Goal: Information Seeking & Learning: Learn about a topic

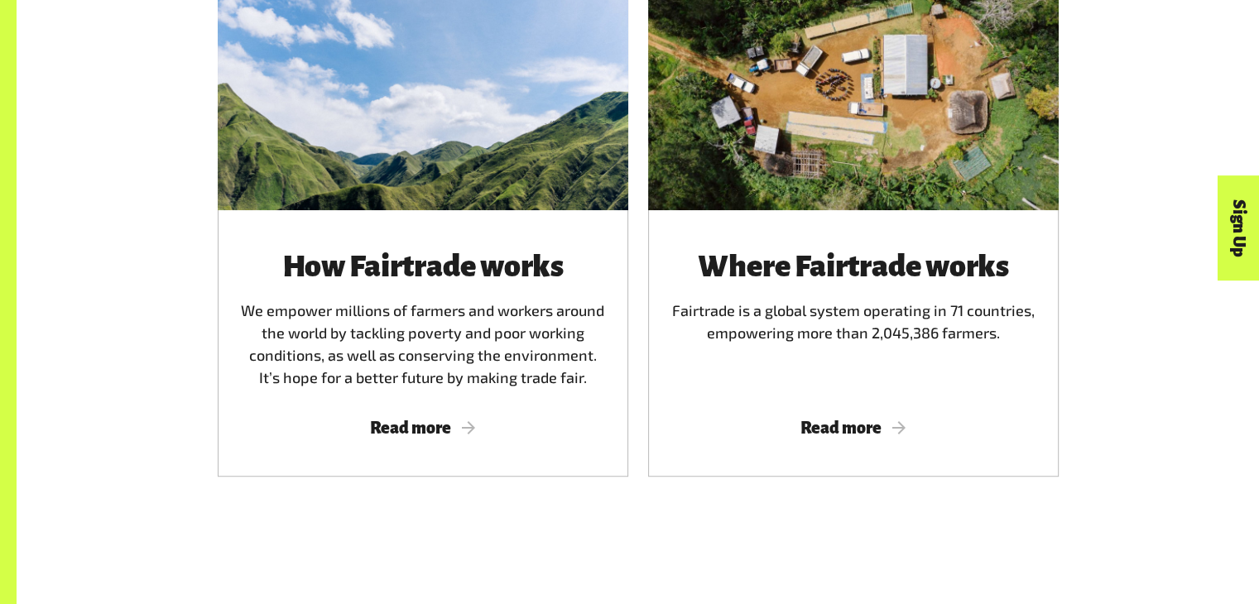
scroll to position [1049, 0]
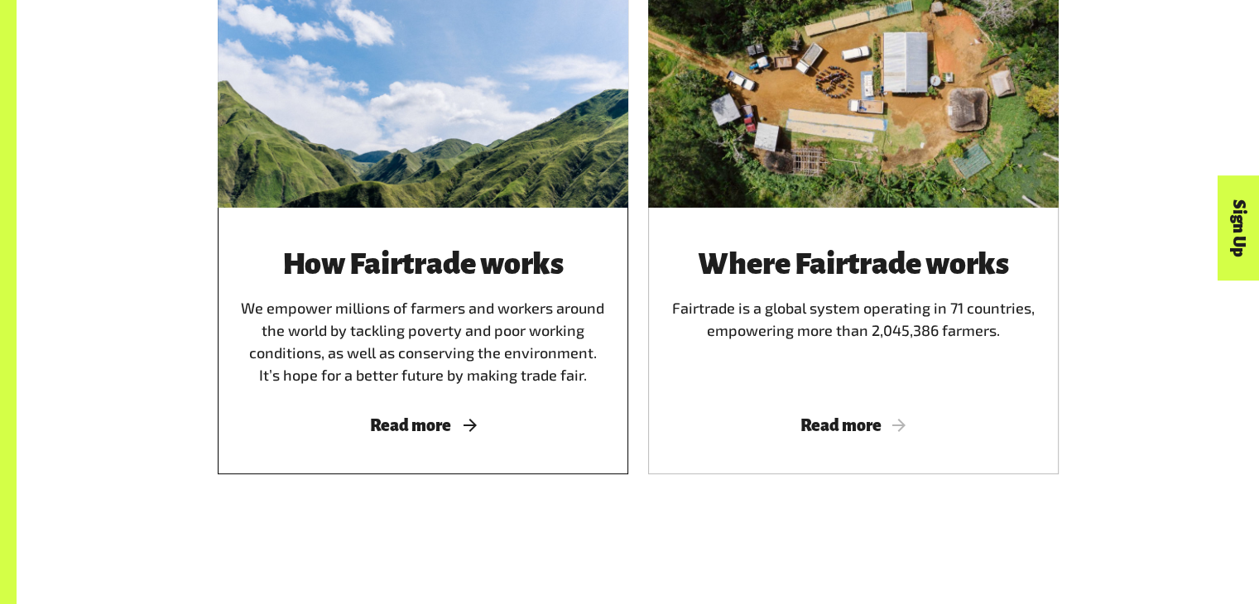
click at [458, 435] on span "Read more" at bounding box center [423, 425] width 371 height 18
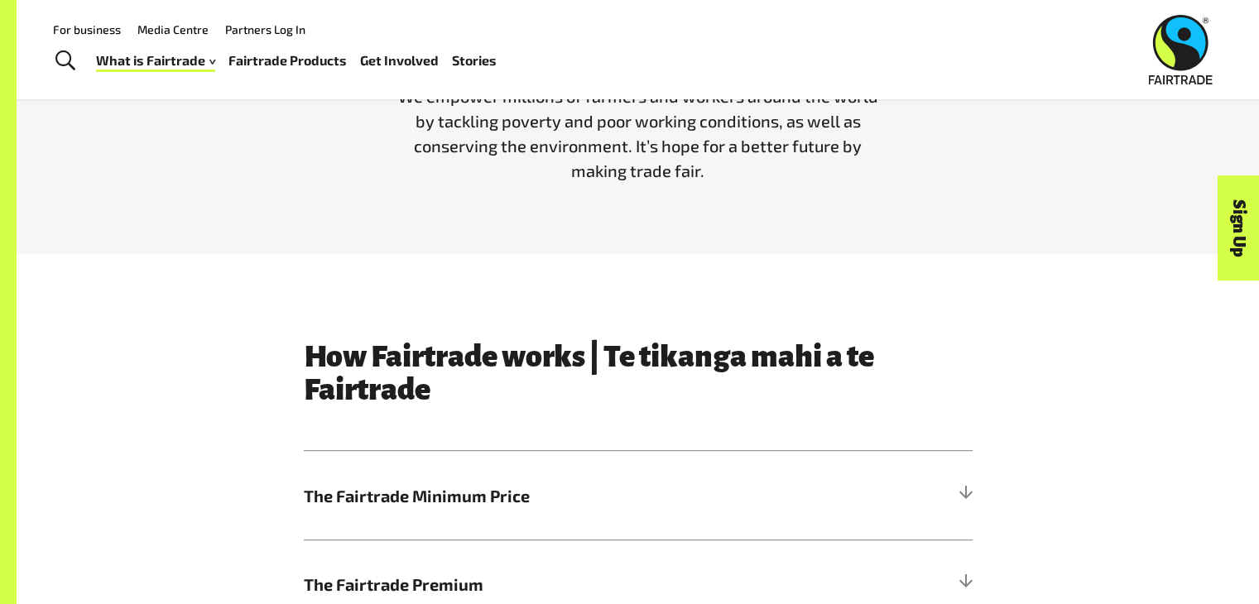
scroll to position [834, 0]
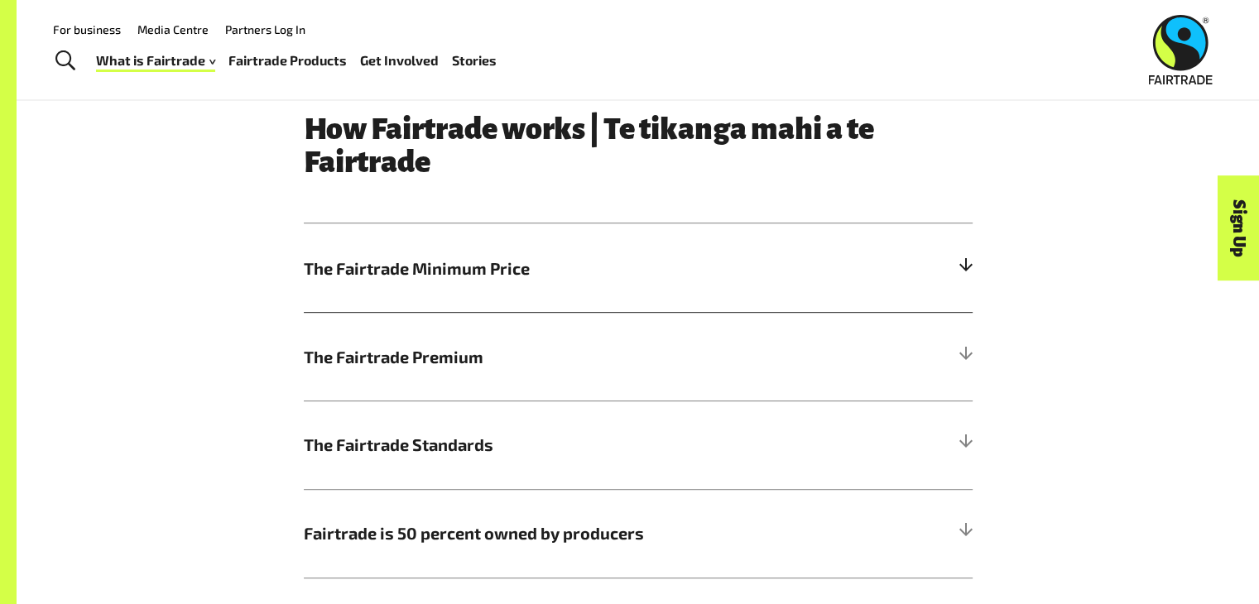
click at [673, 263] on span "The Fairtrade Minimum Price" at bounding box center [555, 268] width 502 height 25
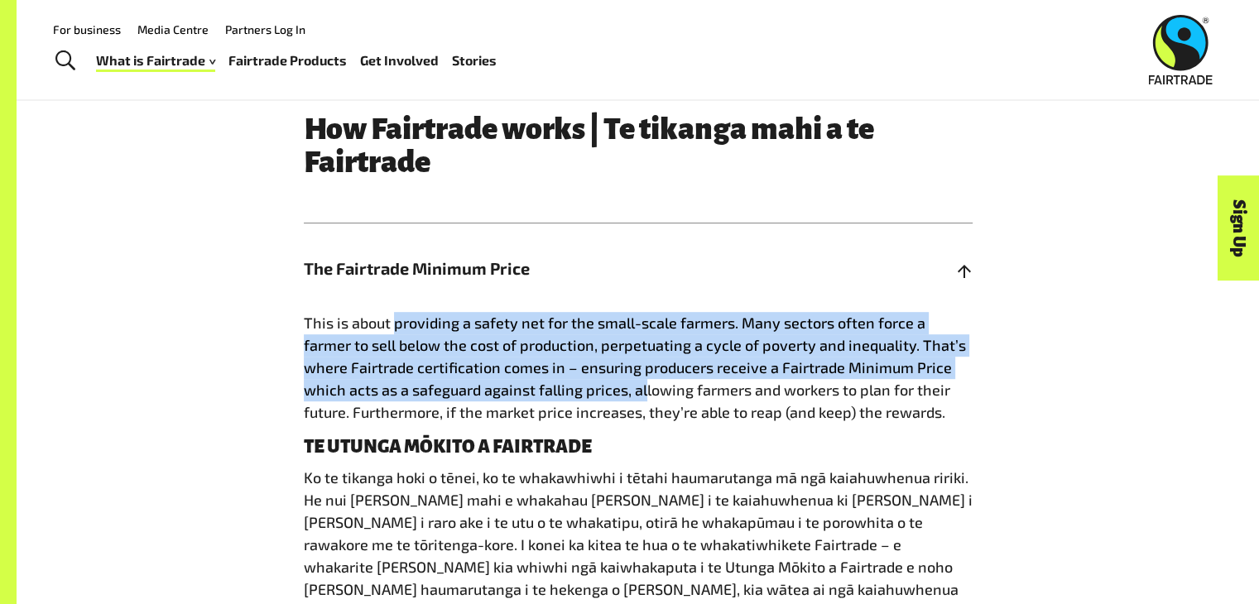
drag, startPoint x: 397, startPoint y: 332, endPoint x: 601, endPoint y: 398, distance: 214.9
click at [601, 398] on span "This is about providing a safety net for the small-scale farmers. Many sectors …" at bounding box center [635, 368] width 662 height 108
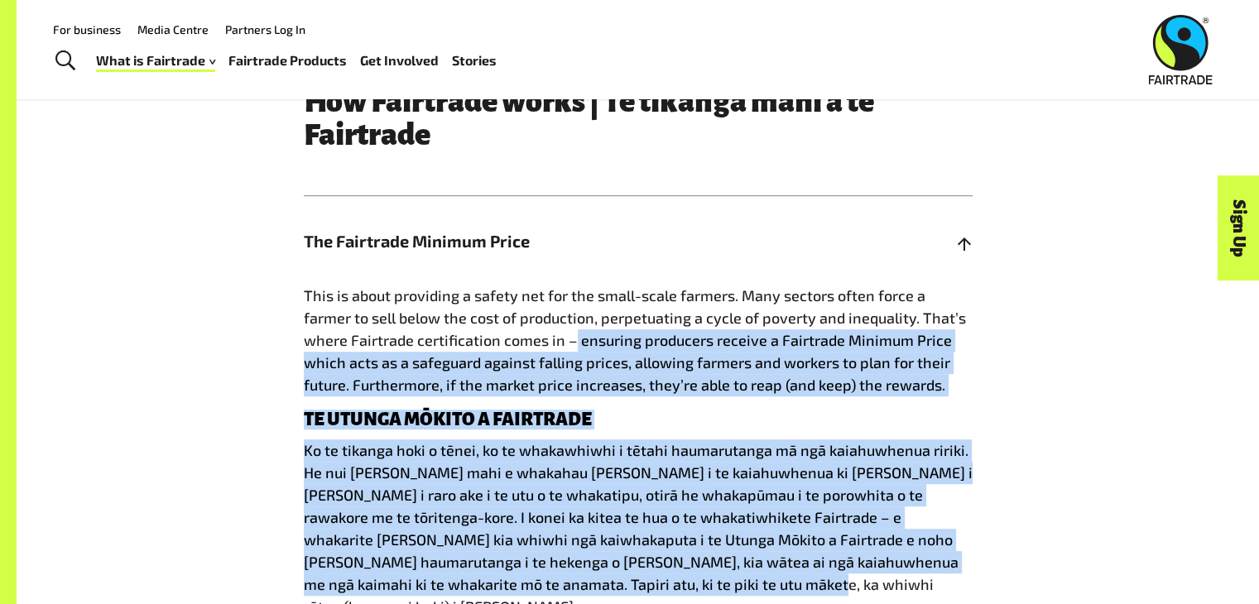
scroll to position [871, 0]
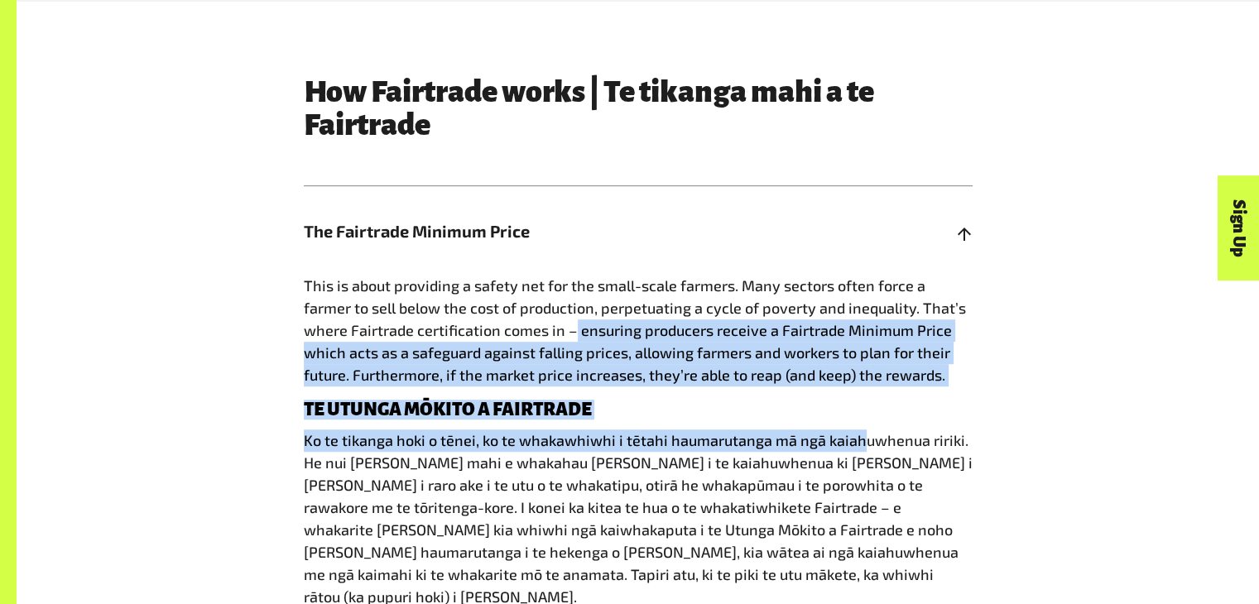
drag, startPoint x: 526, startPoint y: 368, endPoint x: 830, endPoint y: 465, distance: 319.6
click at [830, 465] on div "This is about providing a safety net for the small-scale farmers. Many sectors …" at bounding box center [638, 458] width 669 height 367
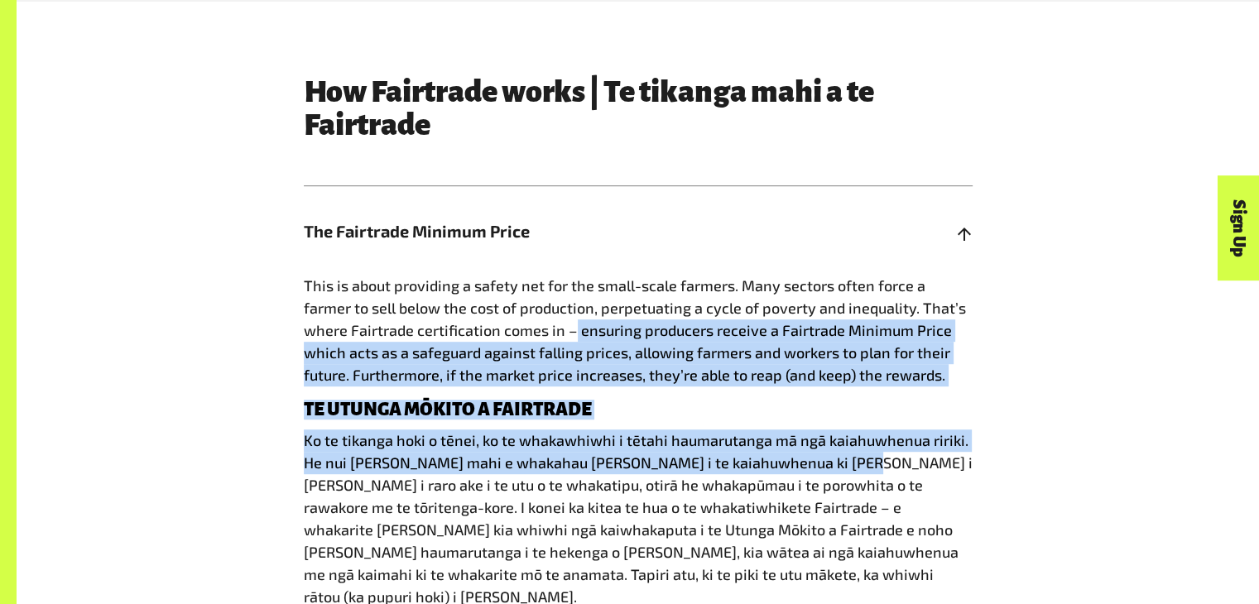
click at [830, 465] on p "Ko te tikanga hoki o tēnei, ko te whakawhiwhi i tētahi haumarutanga mā ngā kaia…" at bounding box center [638, 519] width 669 height 179
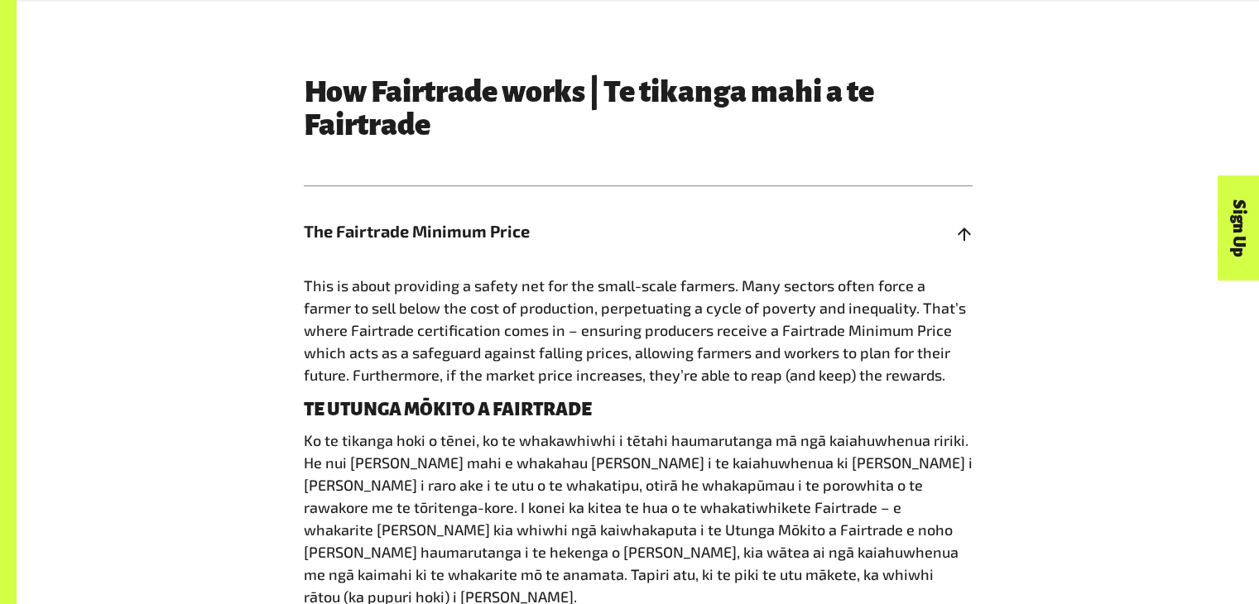
click at [642, 241] on span "The Fairtrade Minimum Price" at bounding box center [555, 231] width 502 height 25
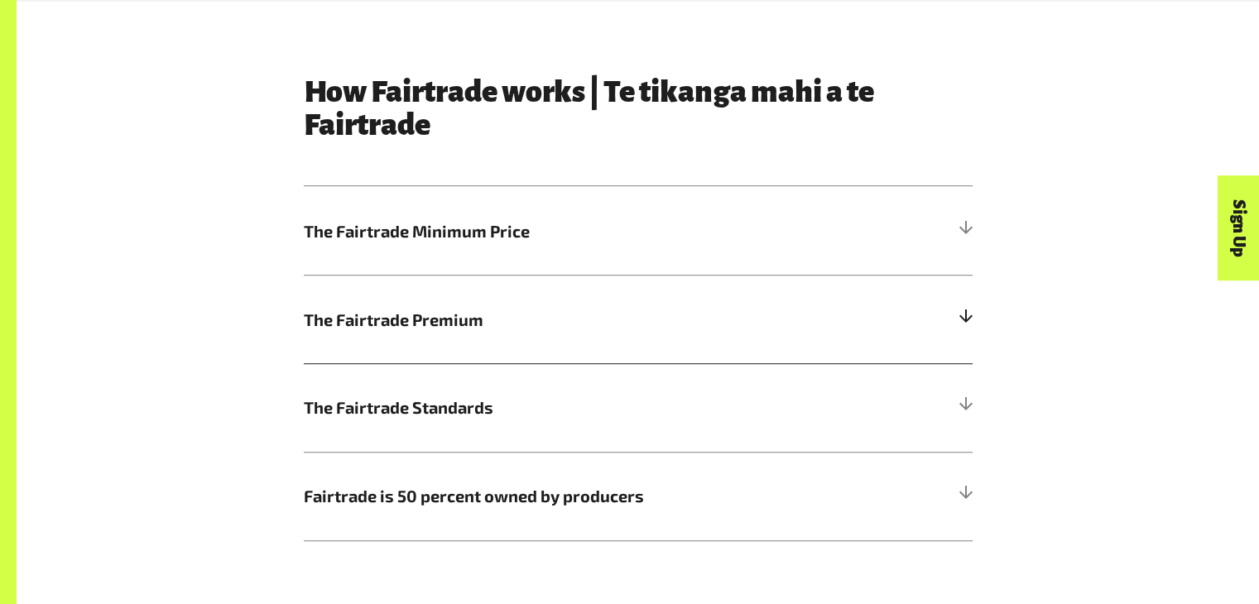
click at [651, 316] on span "The Fairtrade Premium" at bounding box center [555, 319] width 502 height 25
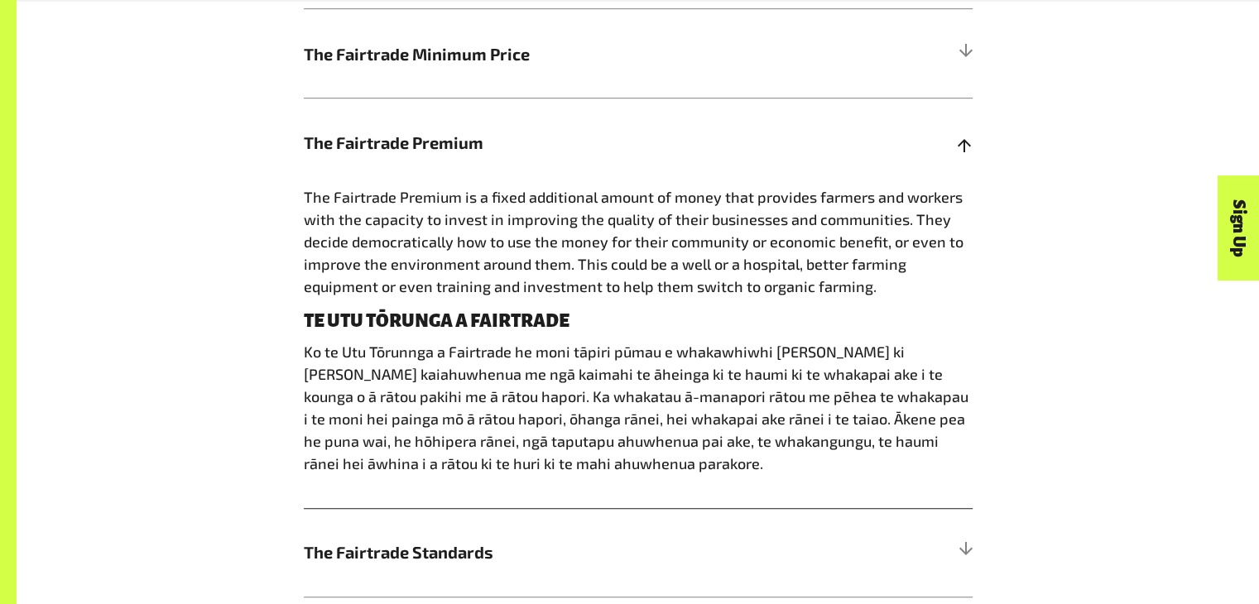
scroll to position [1050, 0]
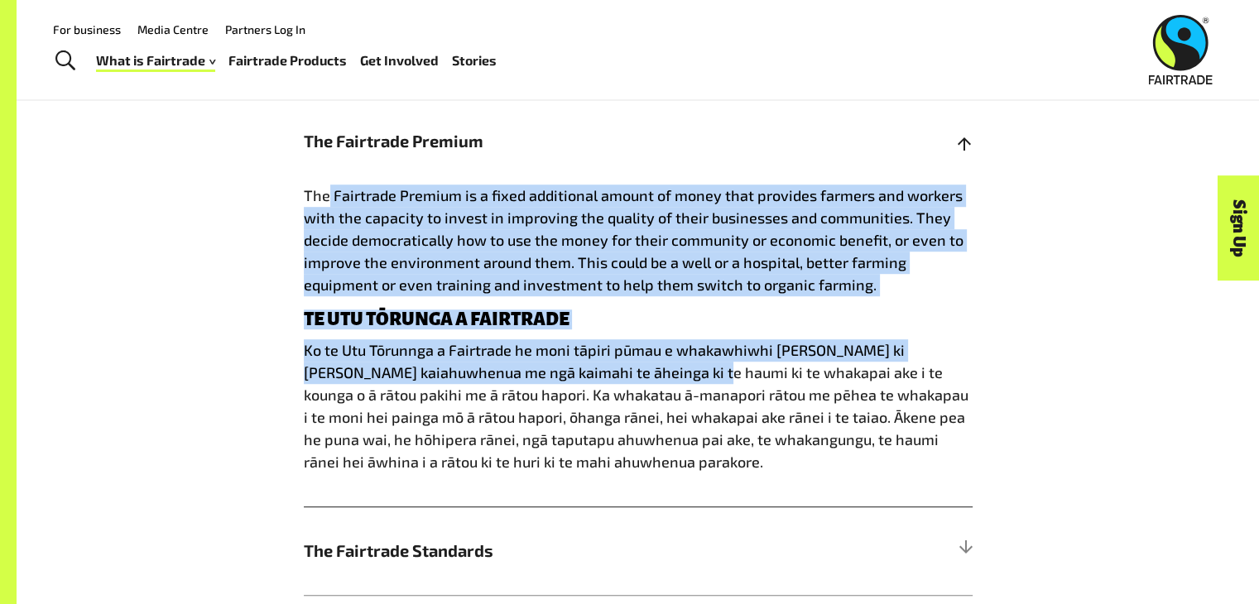
drag, startPoint x: 329, startPoint y: 194, endPoint x: 623, endPoint y: 367, distance: 341.7
click at [623, 367] on div "The Fairtrade Premium is a fixed additional amount of money that provides farme…" at bounding box center [638, 346] width 669 height 322
click at [626, 346] on p "Ko te Utu Tōrunnga a Fairtrade he moni tāpiri pūmau e whakawhiwhi [PERSON_NAME]…" at bounding box center [638, 406] width 669 height 134
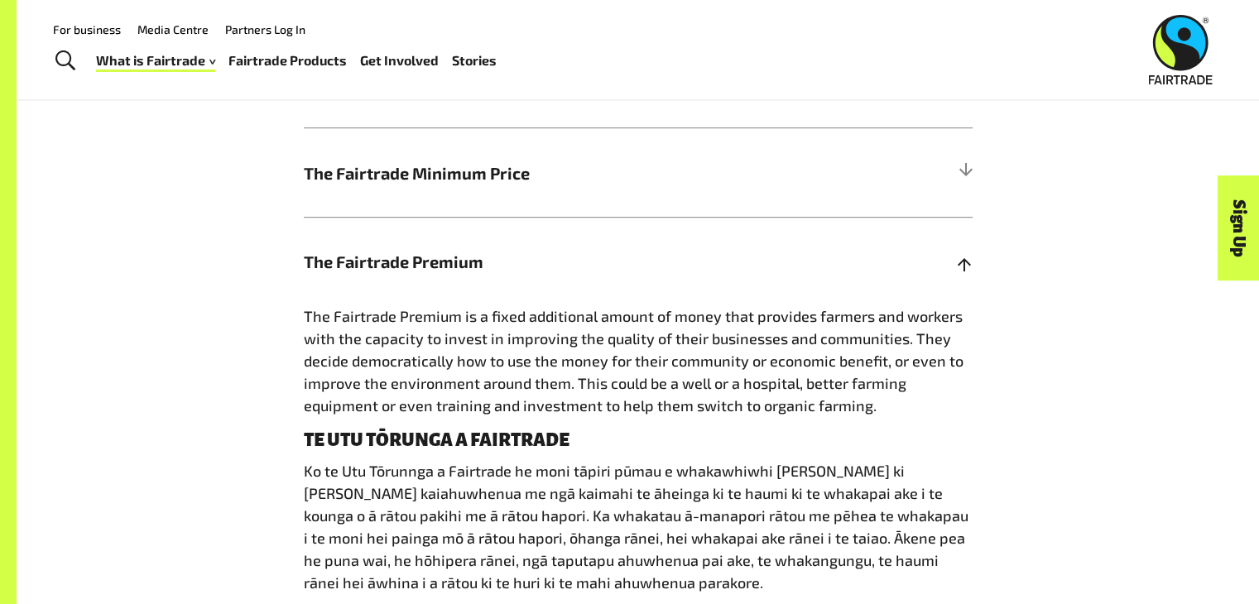
scroll to position [920, 0]
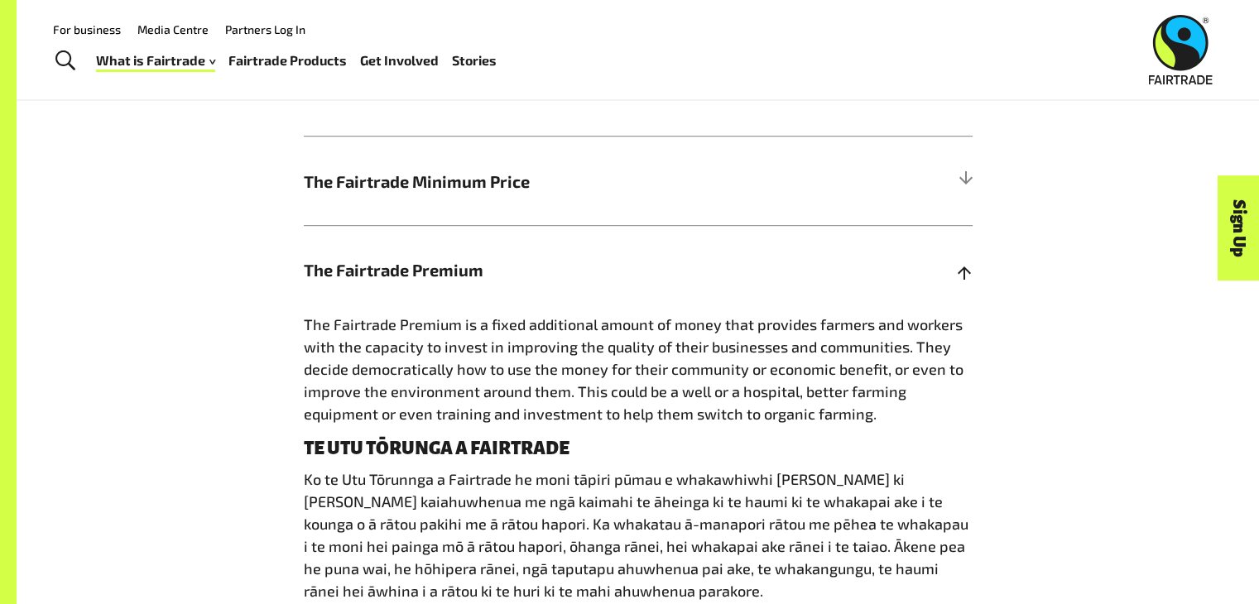
click at [645, 263] on span "The Fairtrade Premium" at bounding box center [555, 269] width 502 height 25
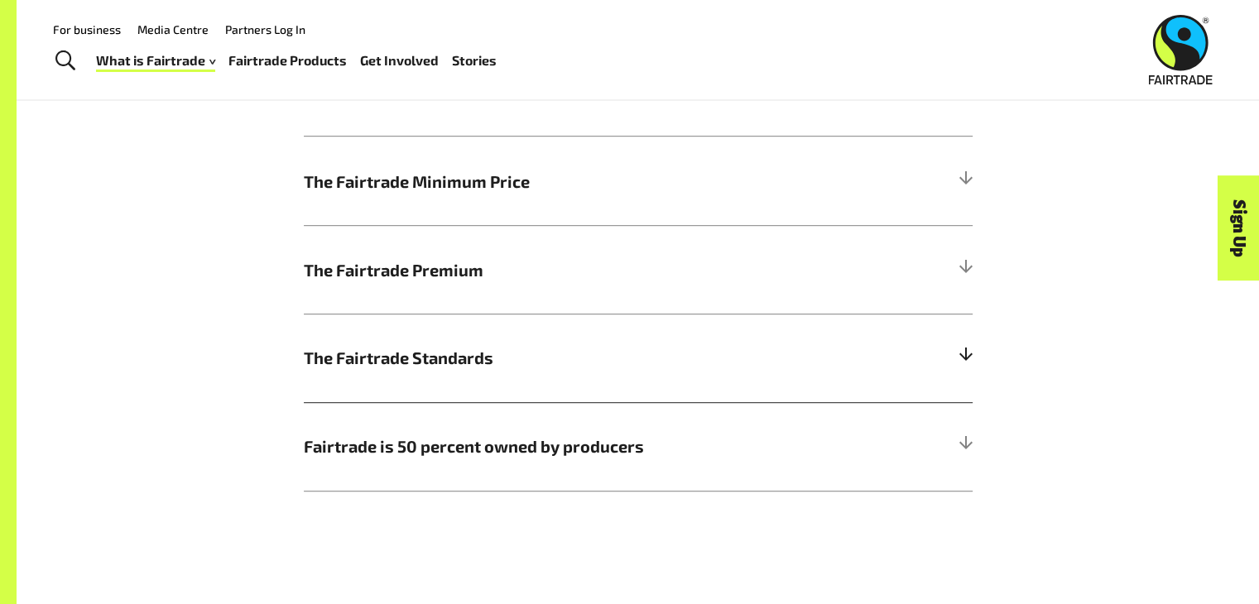
click at [643, 370] on span "The Fairtrade Standards" at bounding box center [555, 357] width 502 height 25
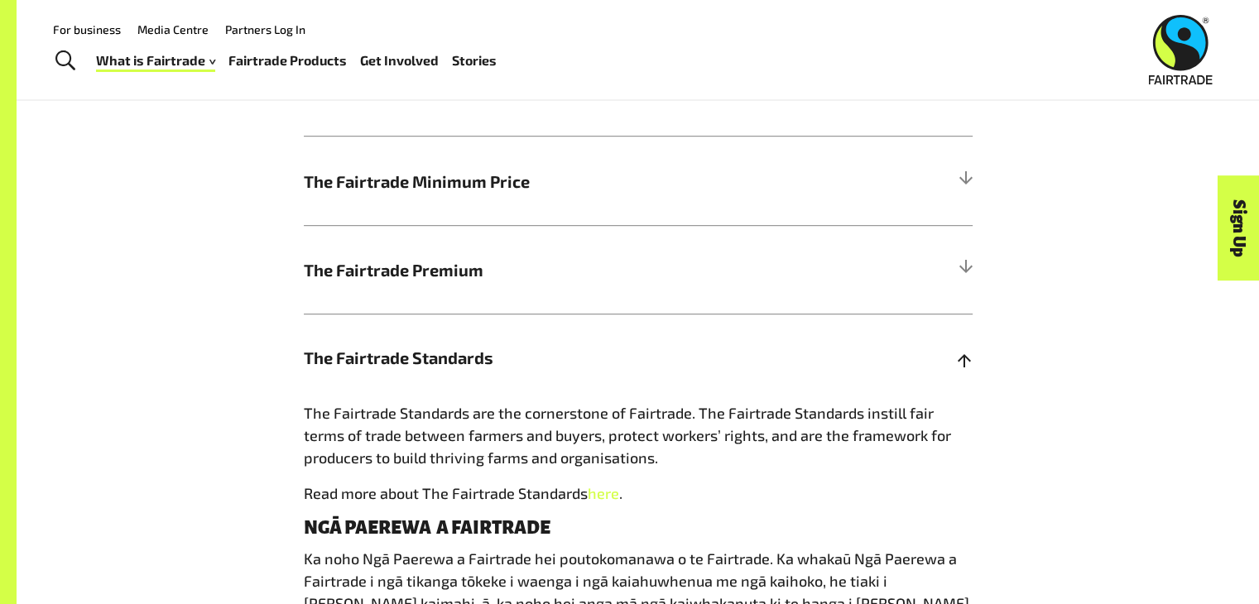
click at [637, 375] on h5 "The Fairtrade Standards" at bounding box center [638, 358] width 669 height 89
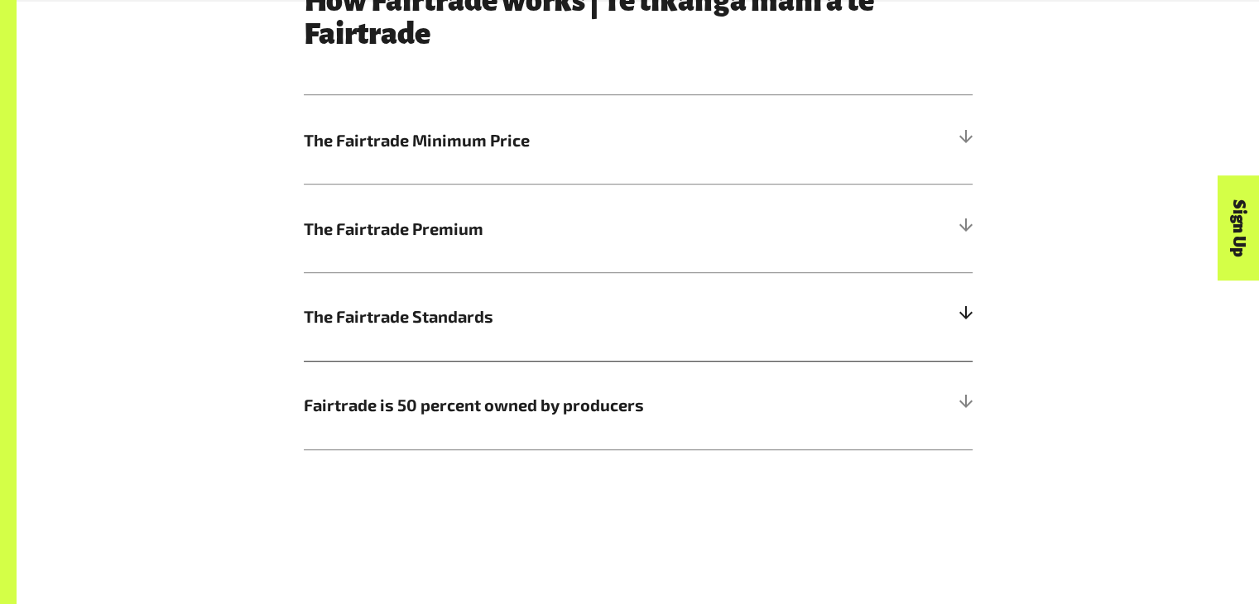
scroll to position [965, 0]
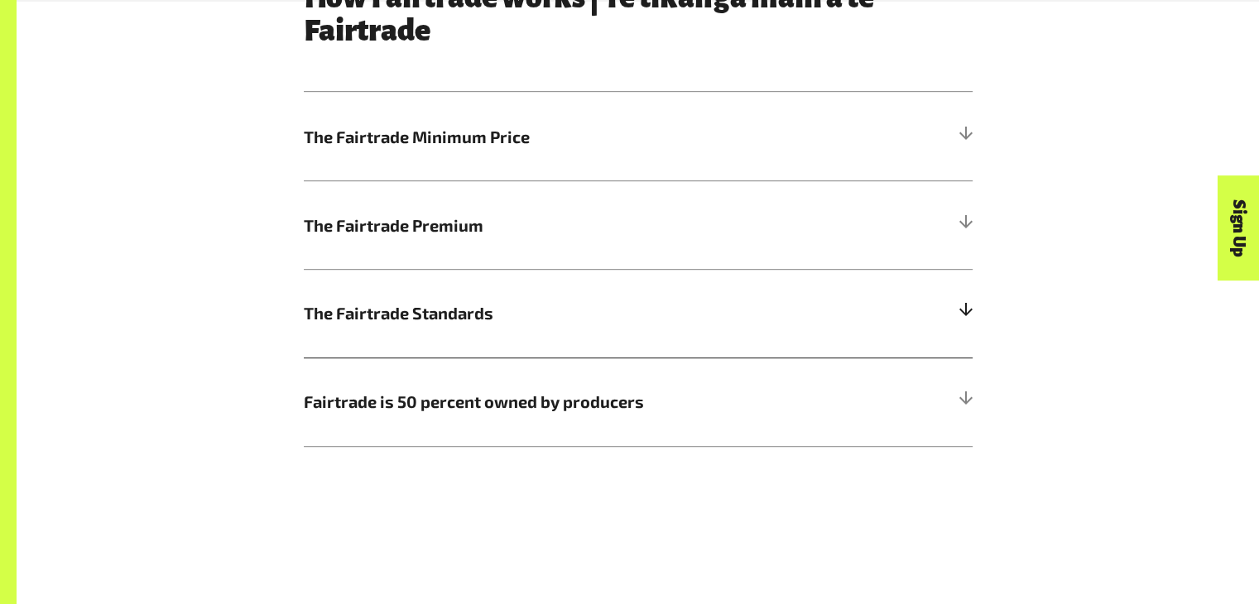
click at [616, 324] on span "The Fairtrade Standards" at bounding box center [555, 312] width 502 height 25
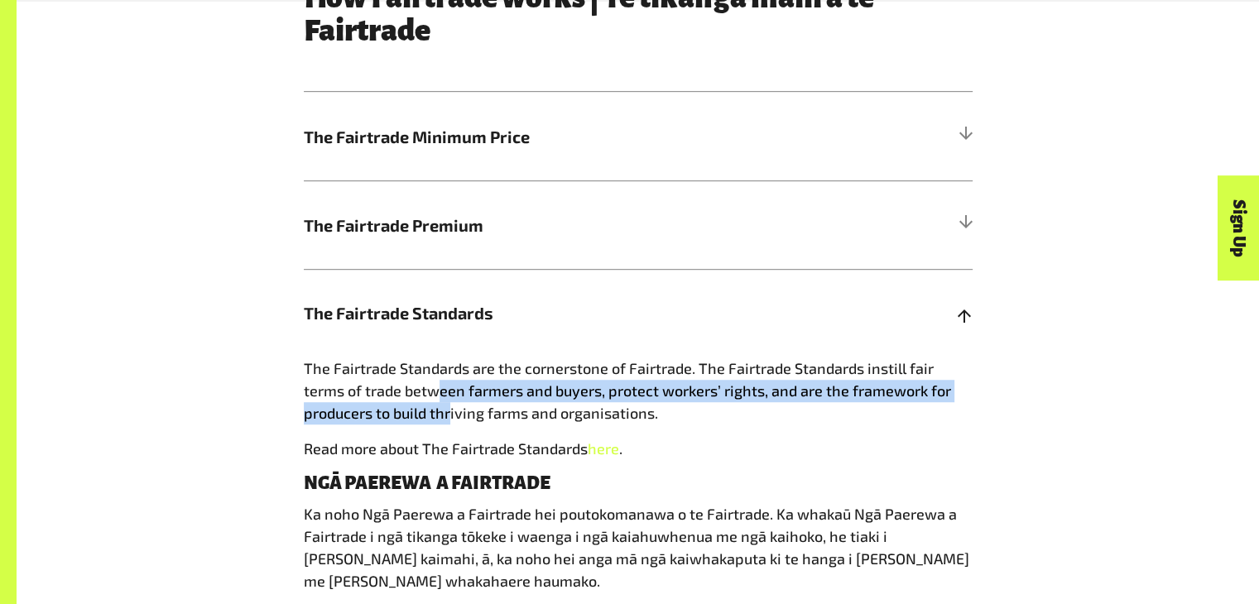
drag, startPoint x: 393, startPoint y: 400, endPoint x: 449, endPoint y: 425, distance: 60.8
click at [449, 422] on span "The Fairtrade Standards are the cornerstone of Fairtrade. The Fairtrade Standar…" at bounding box center [627, 390] width 647 height 63
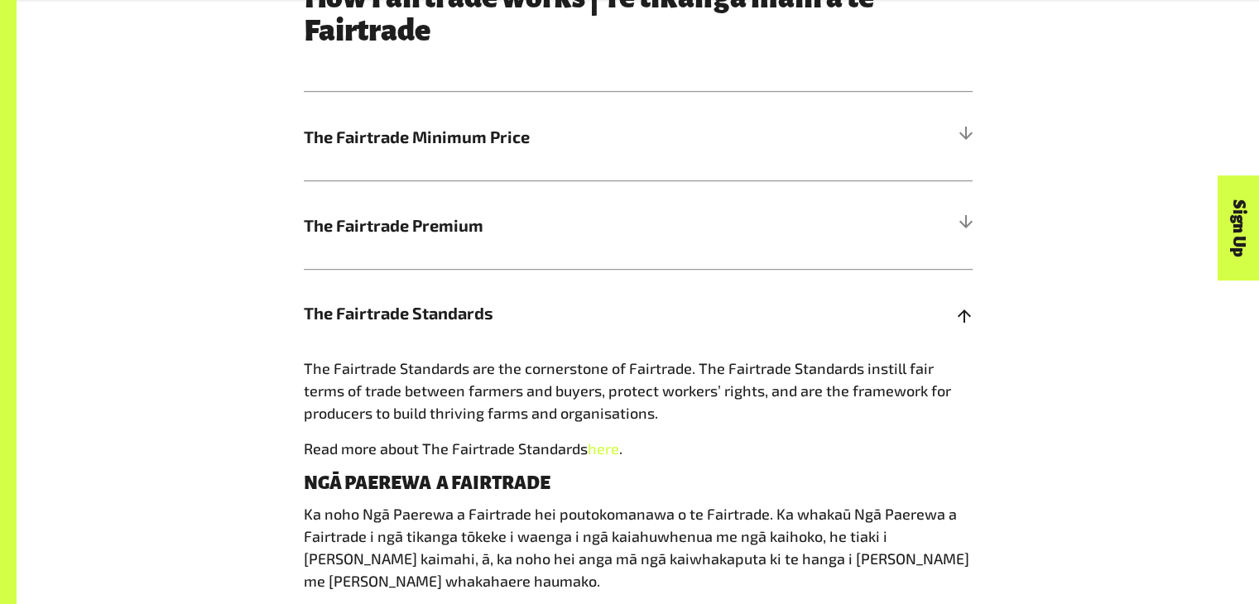
click at [488, 320] on span "The Fairtrade Standards" at bounding box center [555, 312] width 502 height 25
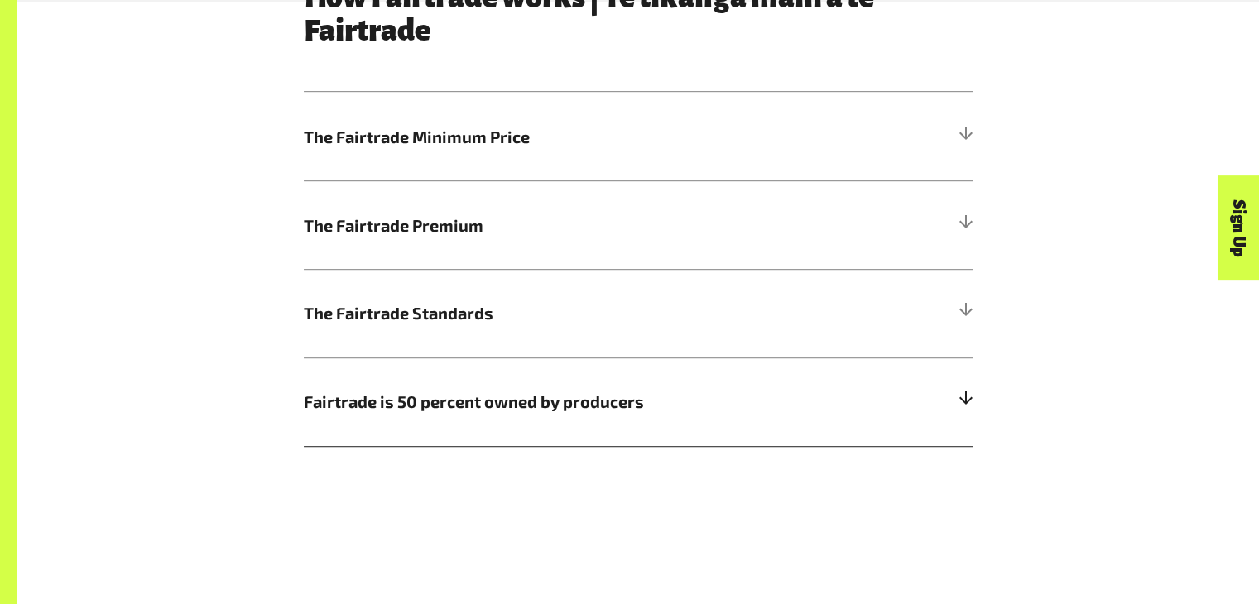
click at [509, 414] on span "Fairtrade is 50 percent owned by producers" at bounding box center [555, 401] width 502 height 25
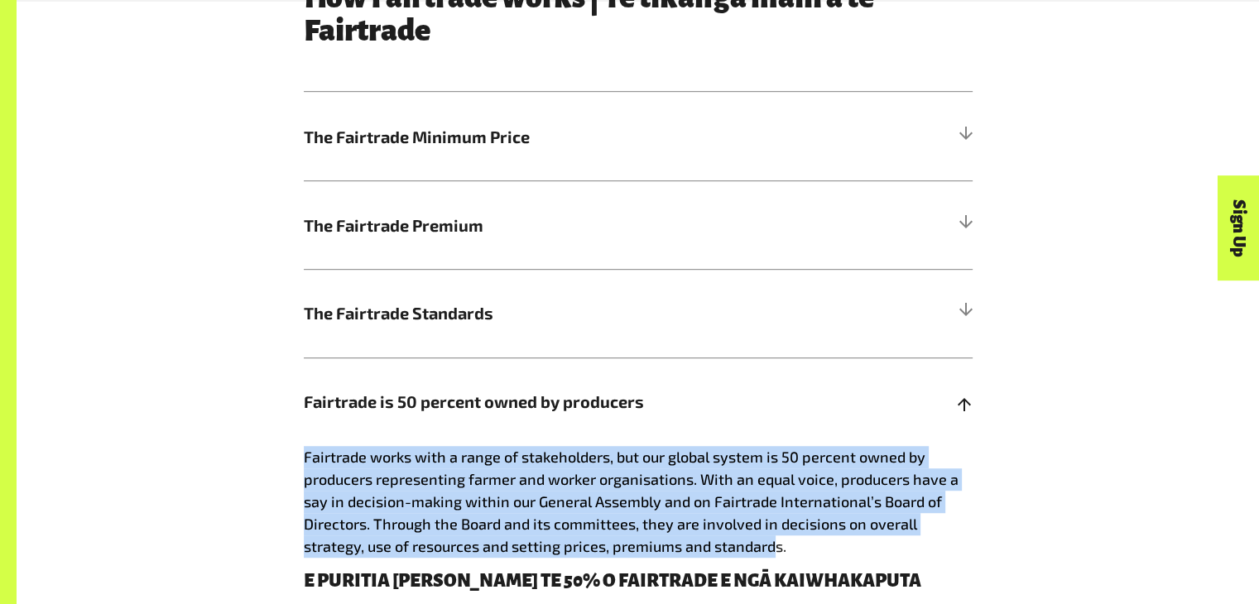
drag, startPoint x: 319, startPoint y: 456, endPoint x: 772, endPoint y: 560, distance: 465.5
click at [772, 558] on p "Fairtrade works with a range of stakeholders, but our global system is 50 perce…" at bounding box center [638, 502] width 669 height 112
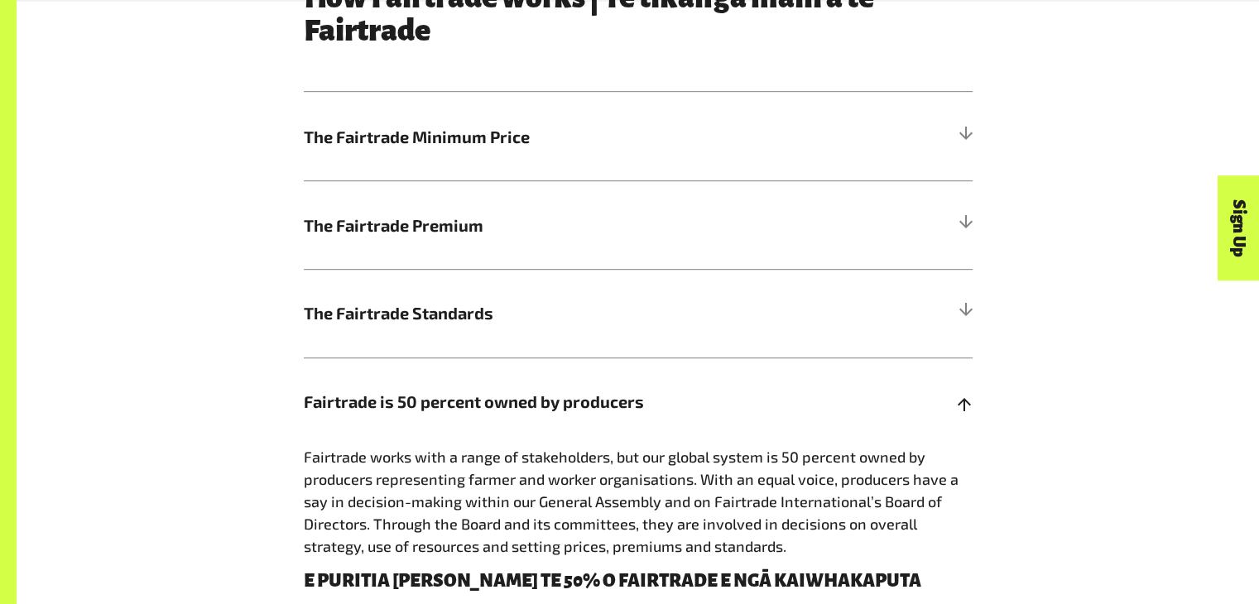
click at [742, 454] on span "Fairtrade works with a range of stakeholders, but our global system is 50 perce…" at bounding box center [631, 502] width 655 height 108
click at [734, 433] on h5 "Fairtrade is 50 percent owned by producers" at bounding box center [638, 402] width 669 height 89
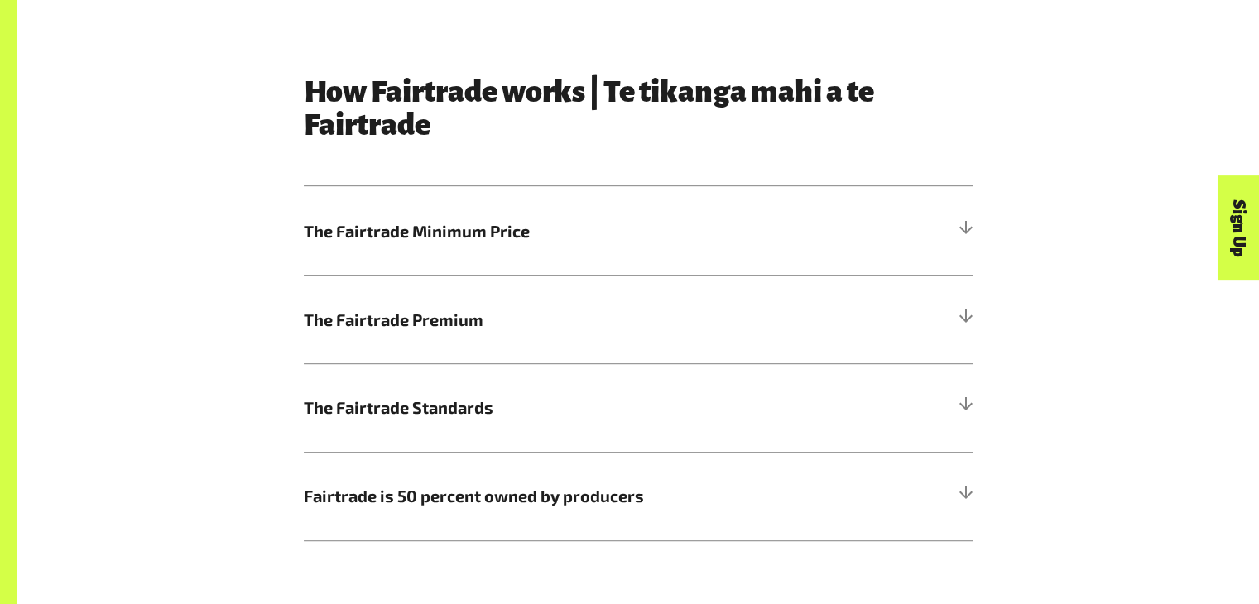
scroll to position [871, 0]
click at [558, 332] on span "The Fairtrade Premium" at bounding box center [555, 319] width 502 height 25
